Goal: Find specific page/section: Find specific page/section

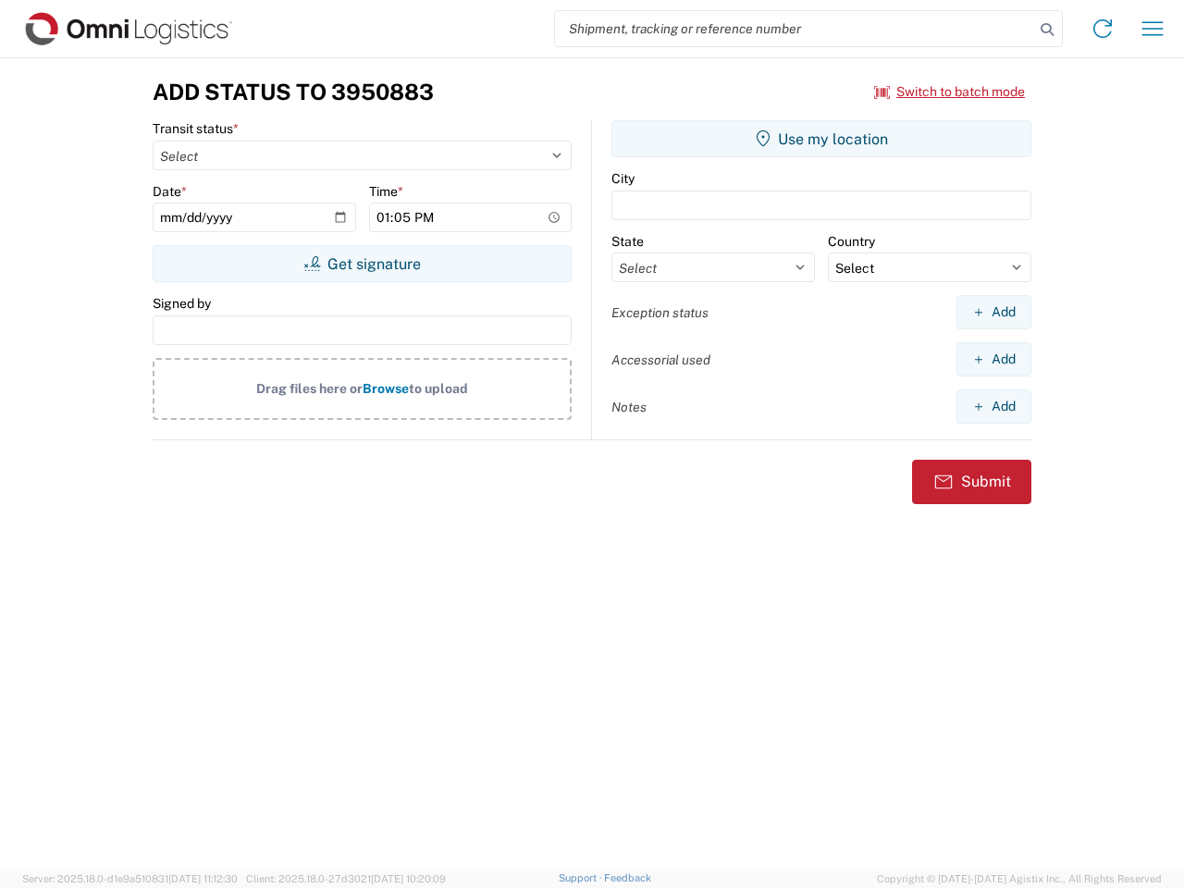
click at [794, 29] on input "search" at bounding box center [794, 28] width 479 height 35
click at [1047, 30] on icon at bounding box center [1047, 30] width 26 height 26
click at [1102, 29] on icon at bounding box center [1102, 29] width 30 height 30
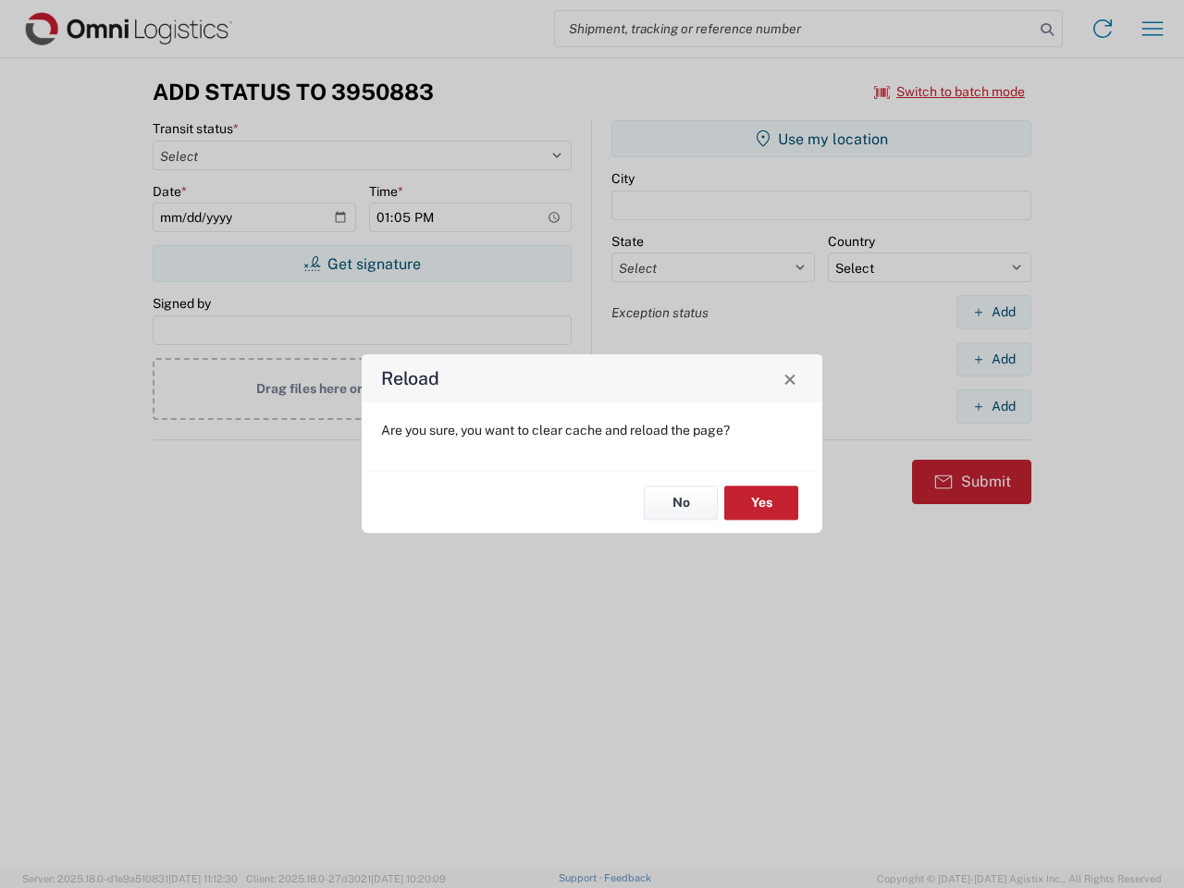
click at [1152, 29] on div "Reload Are you sure, you want to clear cache and reload the page? No Yes" at bounding box center [592, 444] width 1184 height 888
click at [950, 92] on div "Reload Are you sure, you want to clear cache and reload the page? No Yes" at bounding box center [592, 444] width 1184 height 888
click at [362, 264] on div "Reload Are you sure, you want to clear cache and reload the page? No Yes" at bounding box center [592, 444] width 1184 height 888
click at [821, 139] on div "Reload Are you sure, you want to clear cache and reload the page? No Yes" at bounding box center [592, 444] width 1184 height 888
click at [993, 312] on div "Reload Are you sure, you want to clear cache and reload the page? No Yes" at bounding box center [592, 444] width 1184 height 888
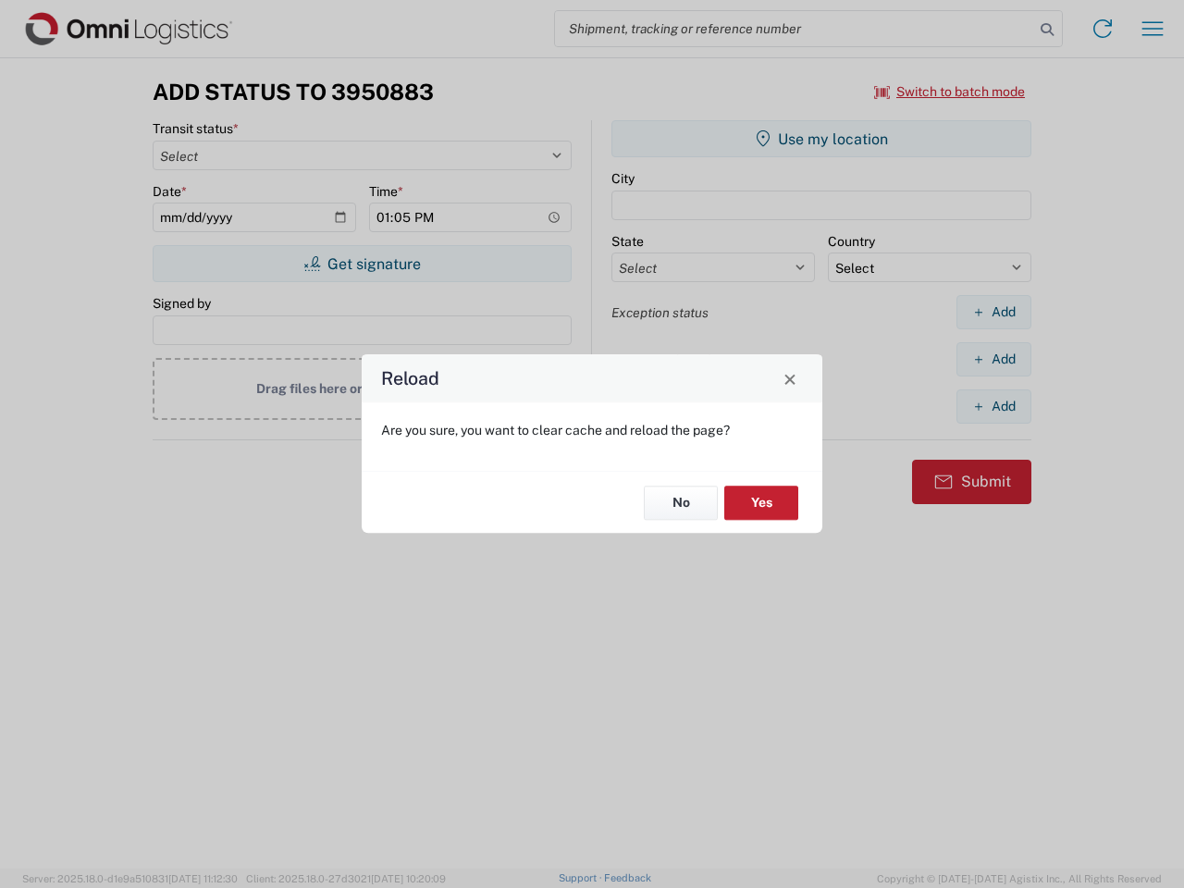
click at [993, 359] on div "Reload Are you sure, you want to clear cache and reload the page? No Yes" at bounding box center [592, 444] width 1184 height 888
click at [993, 406] on div "Reload Are you sure, you want to clear cache and reload the page? No Yes" at bounding box center [592, 444] width 1184 height 888
